Goal: Information Seeking & Learning: Learn about a topic

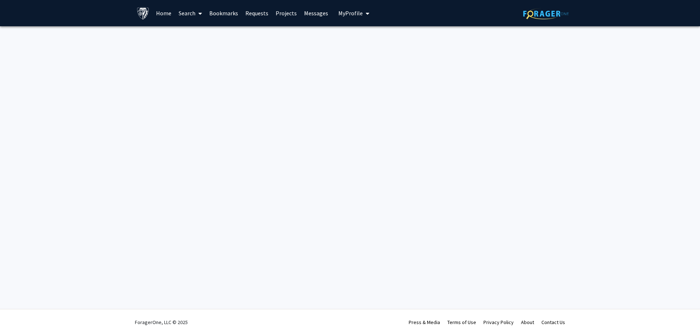
click at [186, 11] on link "Search" at bounding box center [190, 13] width 31 height 26
click at [193, 48] on span "Students" at bounding box center [197, 48] width 44 height 15
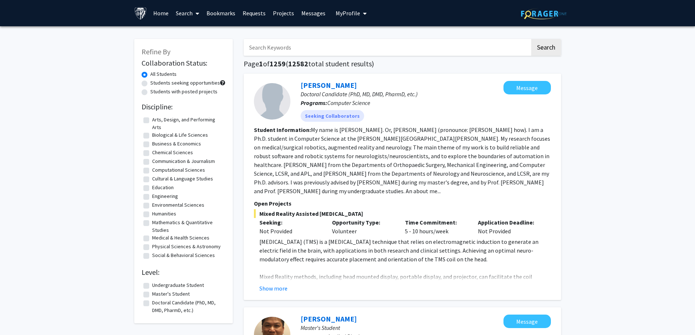
click at [152, 239] on label "Medical & Health Sciences" at bounding box center [180, 238] width 57 height 8
click at [152, 239] on input "Medical & Health Sciences" at bounding box center [154, 236] width 5 height 5
checkbox input "true"
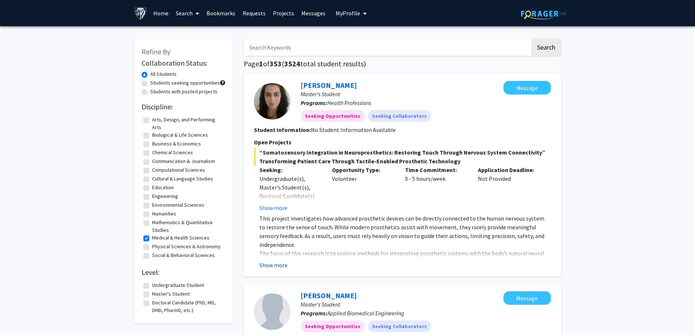
click at [267, 267] on button "Show more" at bounding box center [273, 265] width 28 height 9
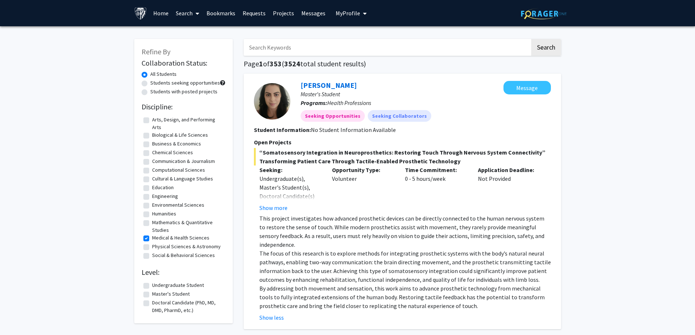
click at [150, 85] on label "Students seeking opportunities" at bounding box center [185, 83] width 70 height 8
click at [150, 84] on input "Students seeking opportunities" at bounding box center [152, 81] width 5 height 5
radio input "true"
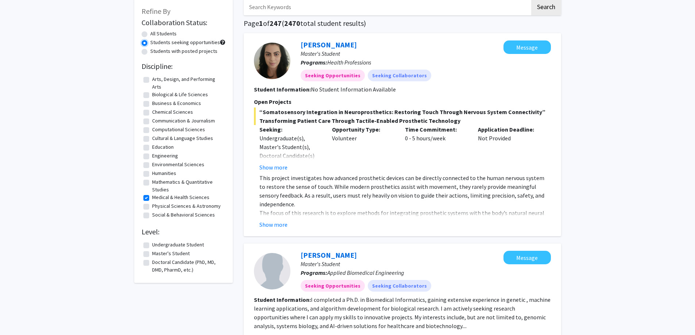
scroll to position [39, 0]
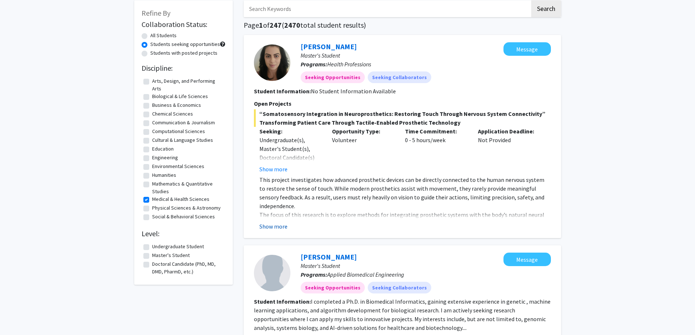
click at [281, 228] on button "Show more" at bounding box center [273, 226] width 28 height 9
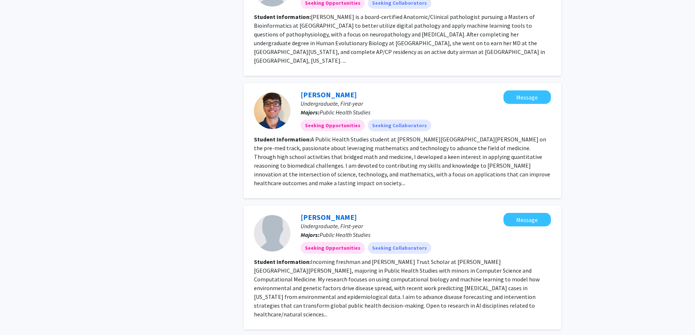
scroll to position [1204, 0]
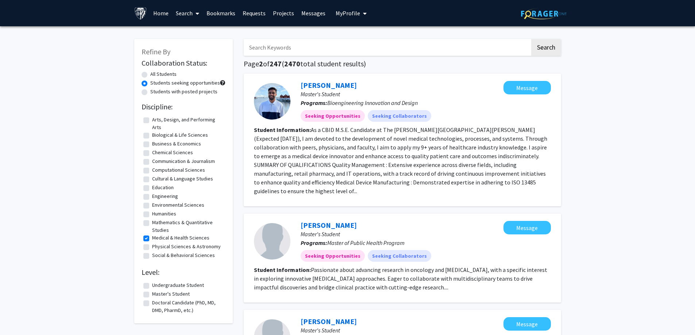
drag, startPoint x: 694, startPoint y: 70, endPoint x: 692, endPoint y: 84, distance: 14.3
